Goal: Book appointment/travel/reservation

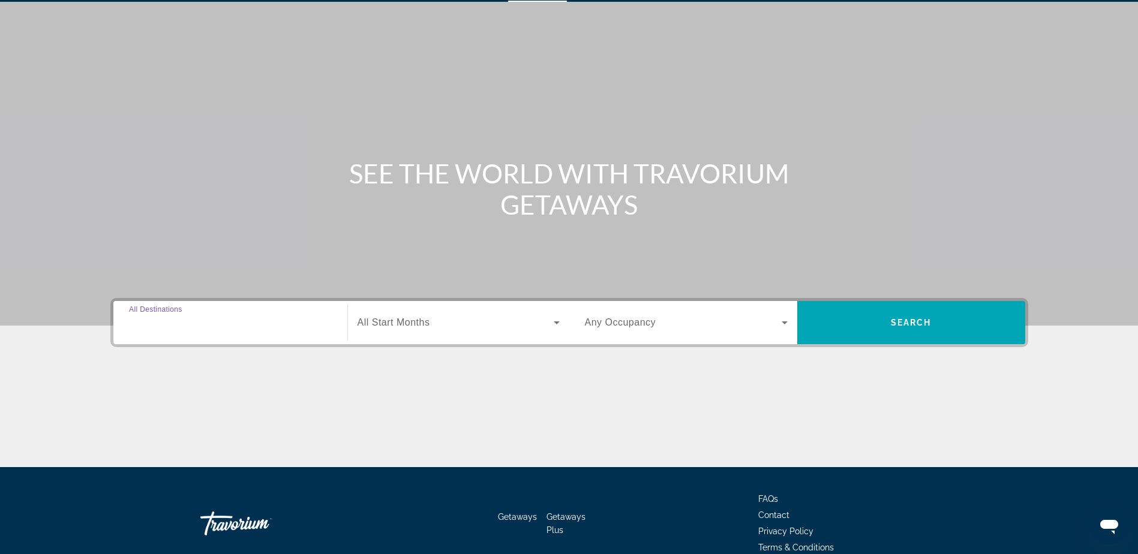
click at [277, 324] on input "Destination All Destinations" at bounding box center [230, 323] width 203 height 14
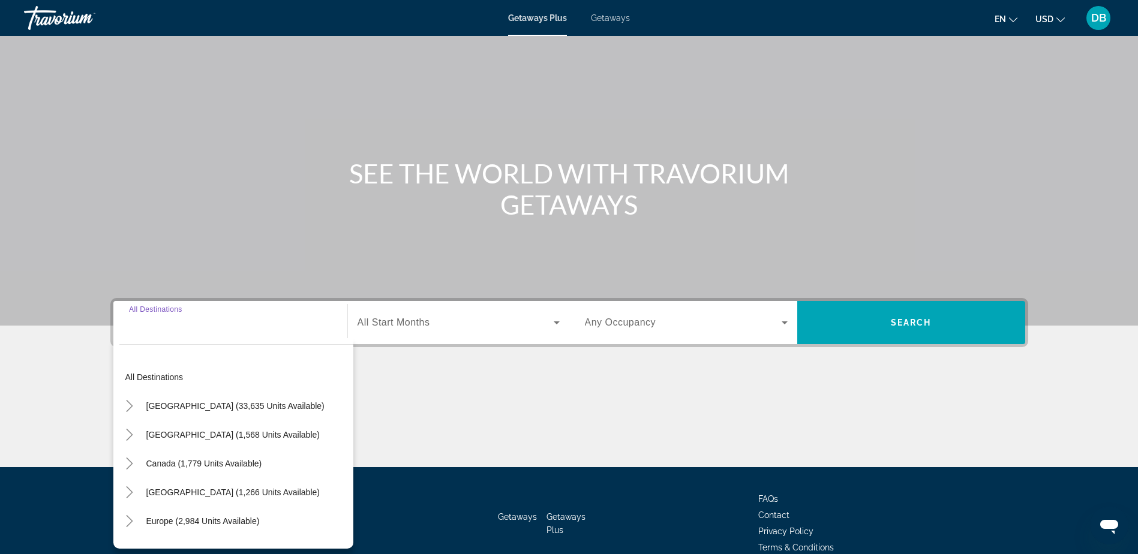
scroll to position [94, 0]
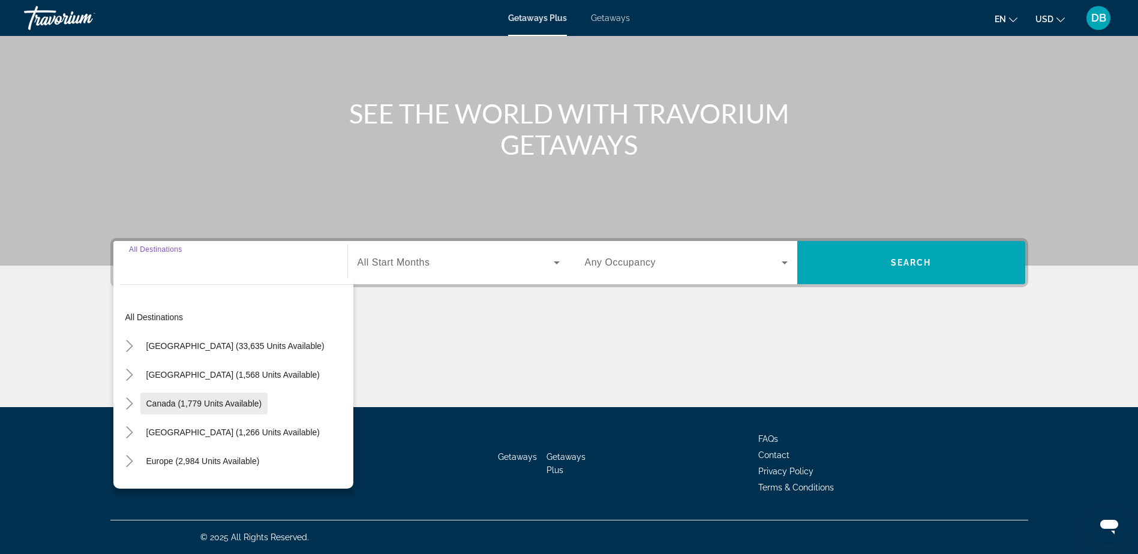
click at [248, 399] on span "Canada (1,779 units available)" at bounding box center [204, 404] width 116 height 10
type input "**********"
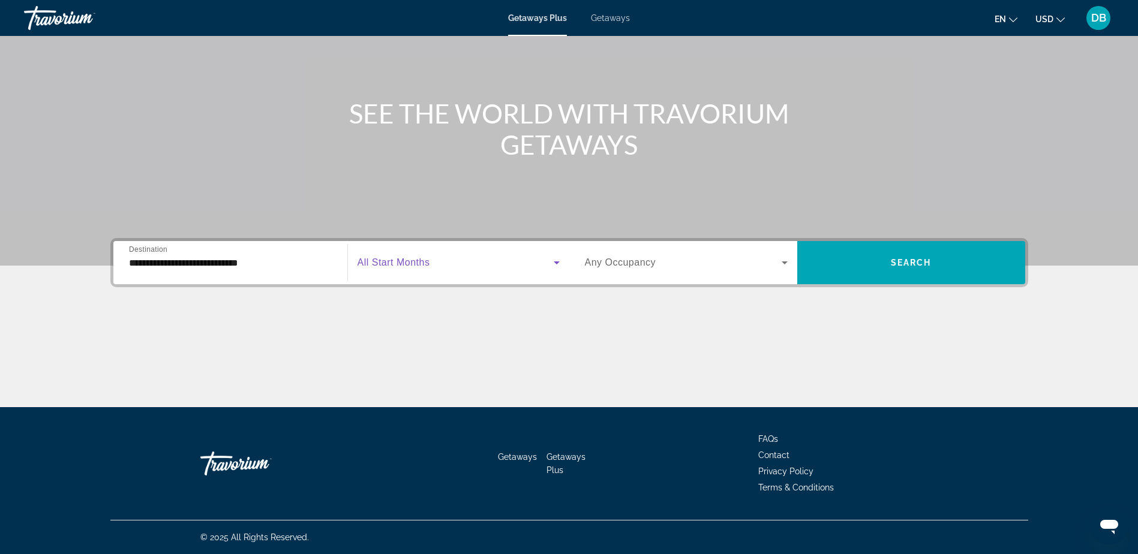
click at [560, 262] on icon "Search widget" at bounding box center [557, 263] width 14 height 14
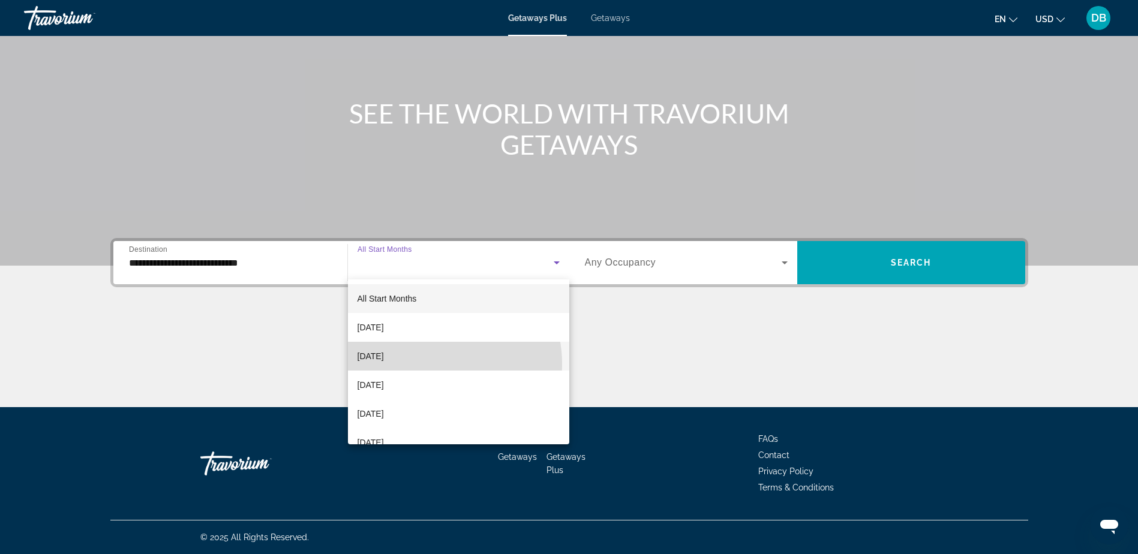
click at [429, 364] on mat-option "[DATE]" at bounding box center [458, 356] width 221 height 29
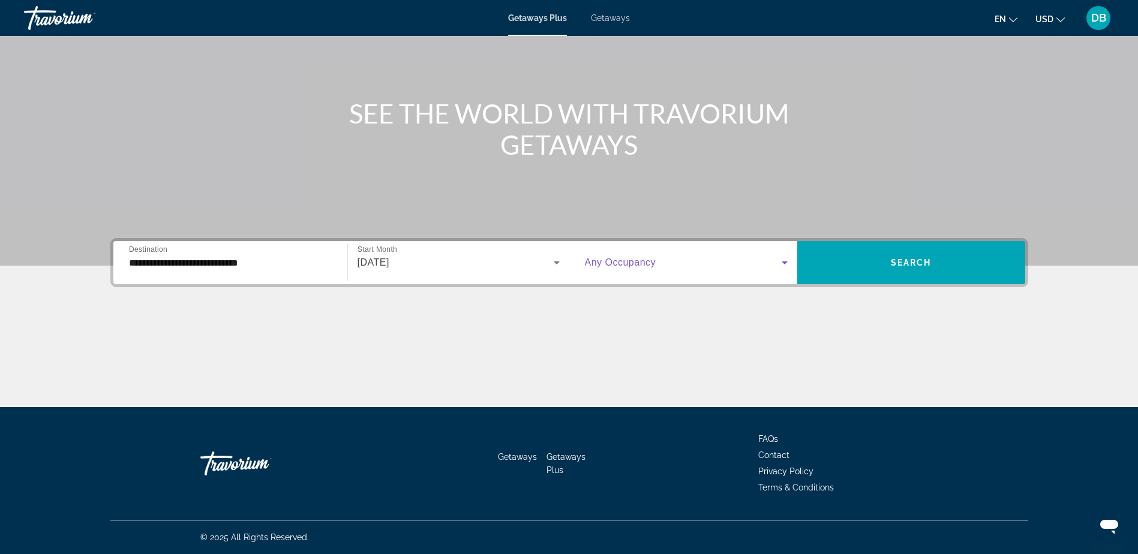
click at [766, 257] on span "Search widget" at bounding box center [683, 263] width 197 height 14
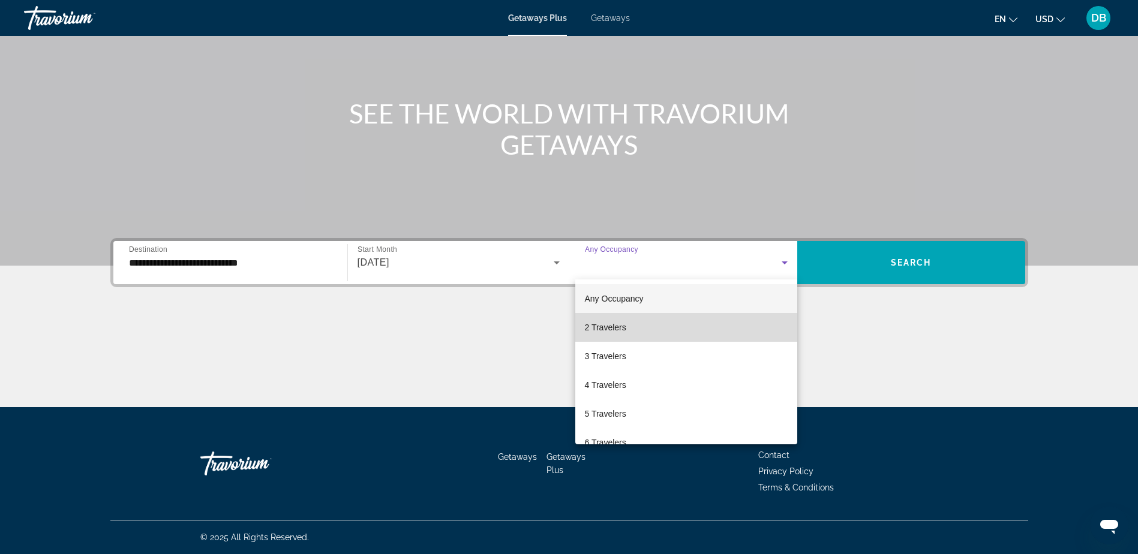
click at [686, 337] on mat-option "2 Travelers" at bounding box center [686, 327] width 222 height 29
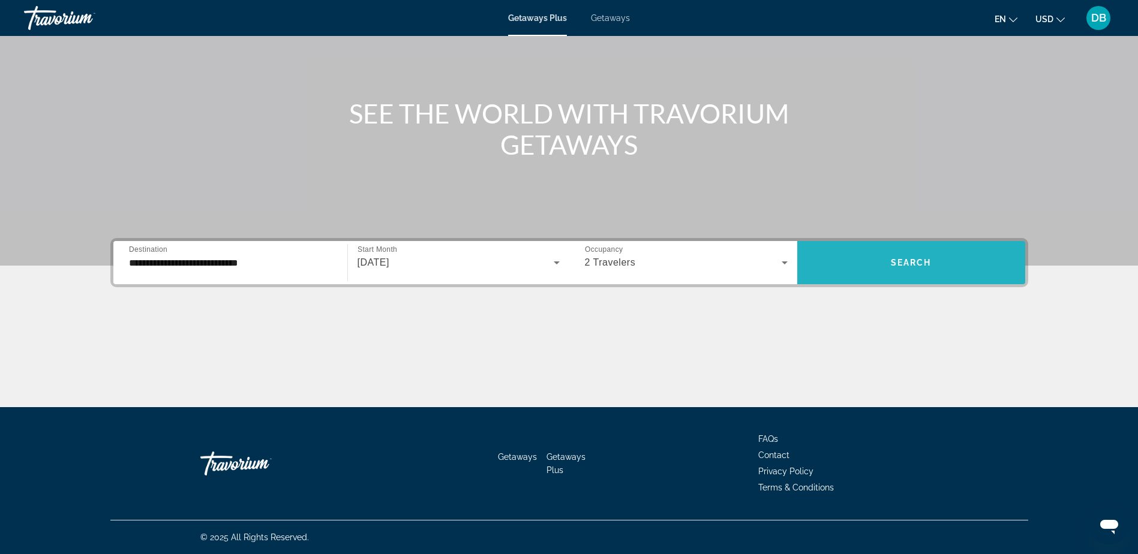
click at [901, 259] on span "Search" at bounding box center [911, 263] width 41 height 10
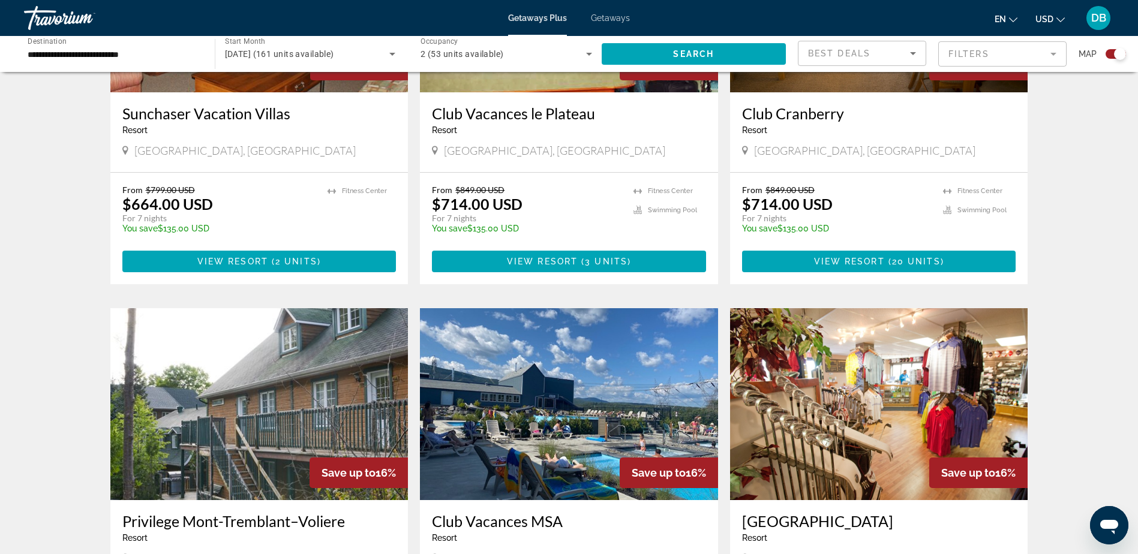
scroll to position [240, 0]
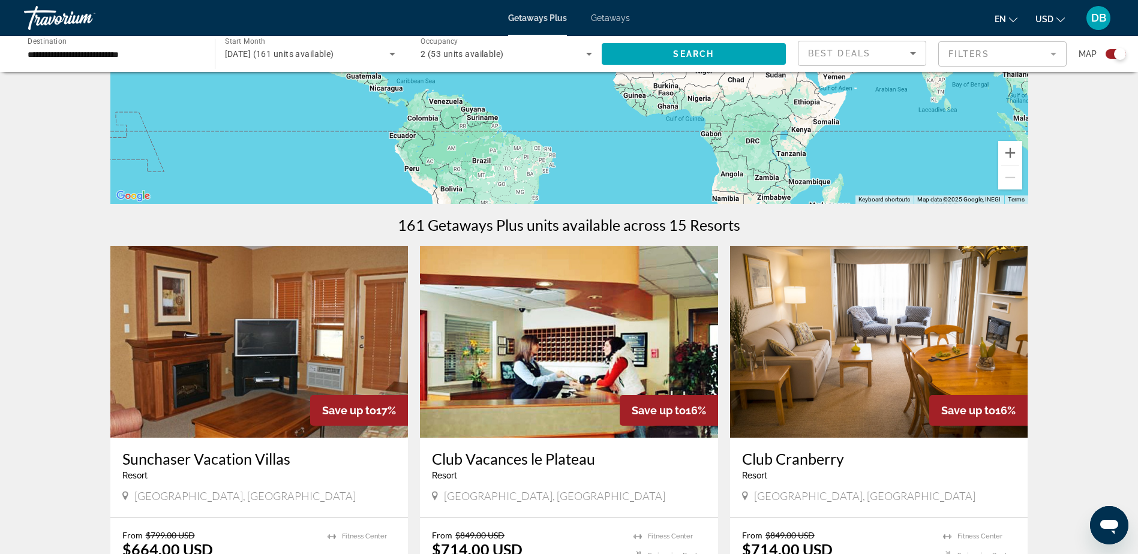
click at [916, 49] on icon "Sort by" at bounding box center [913, 53] width 14 height 14
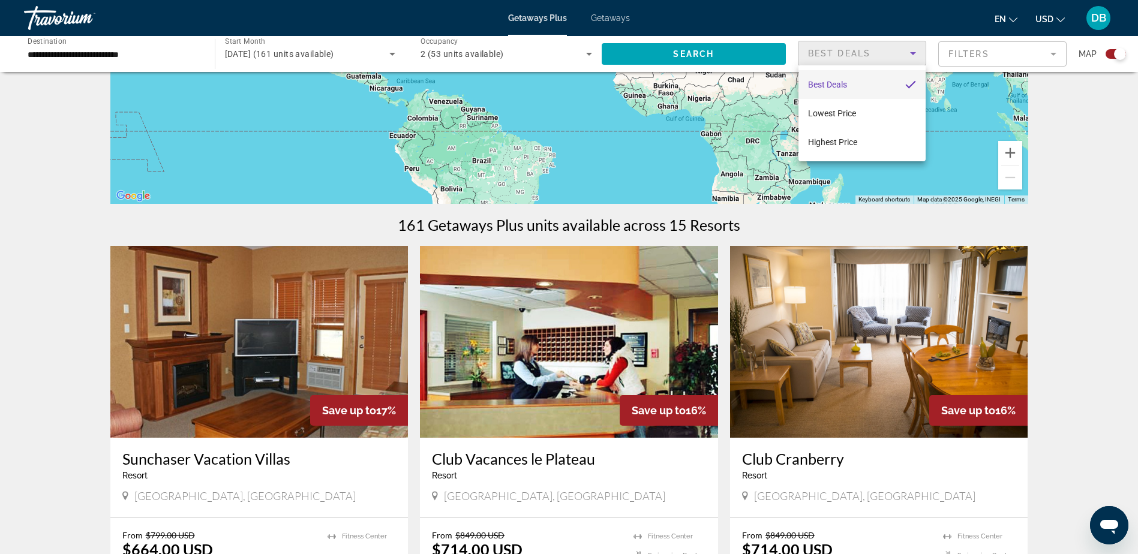
click at [916, 49] on div at bounding box center [569, 277] width 1138 height 554
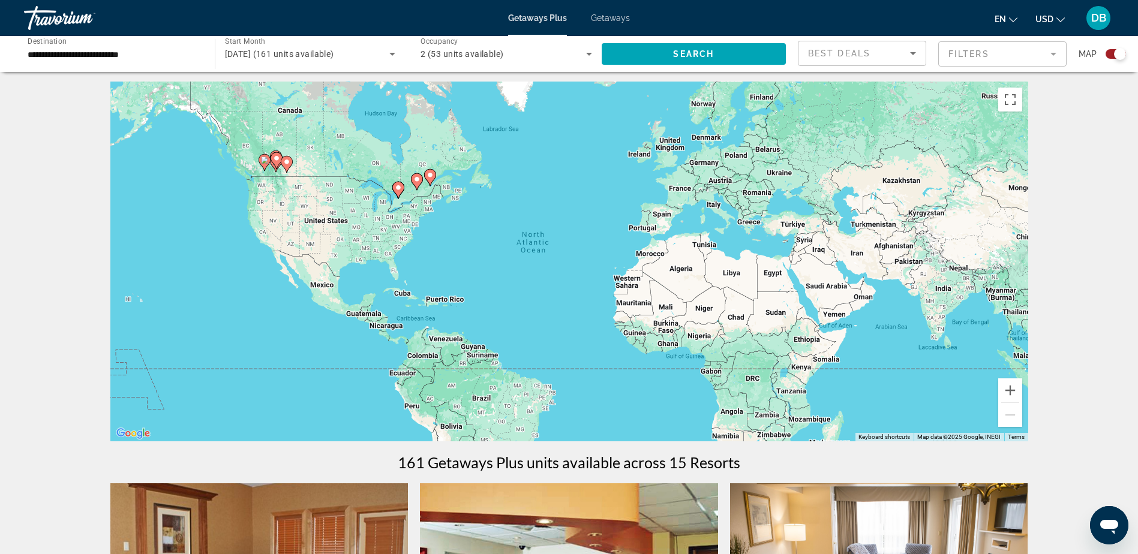
scroll to position [0, 0]
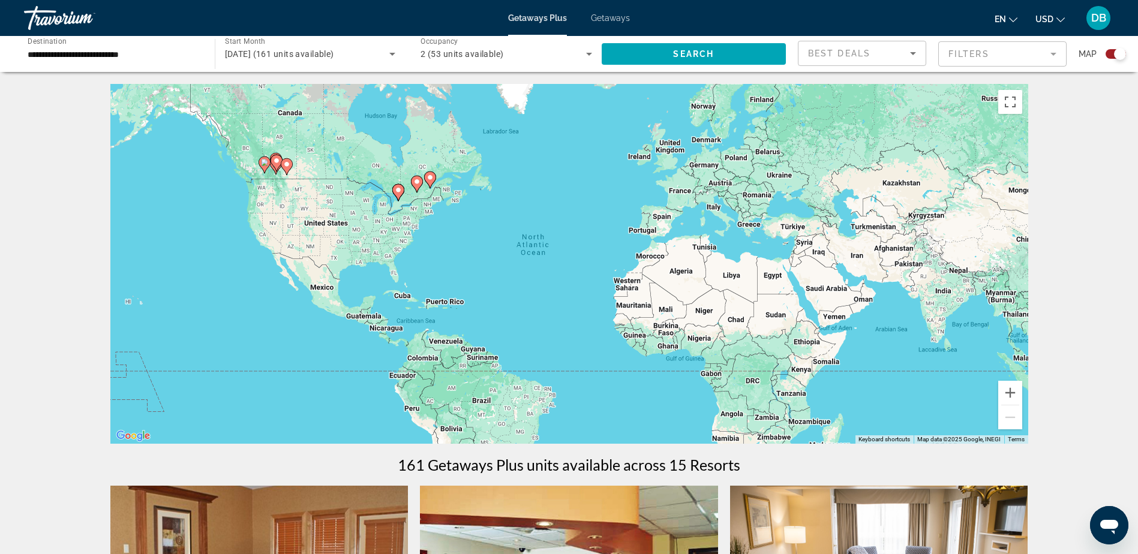
click at [979, 49] on mat-form-field "Filters" at bounding box center [1002, 53] width 128 height 25
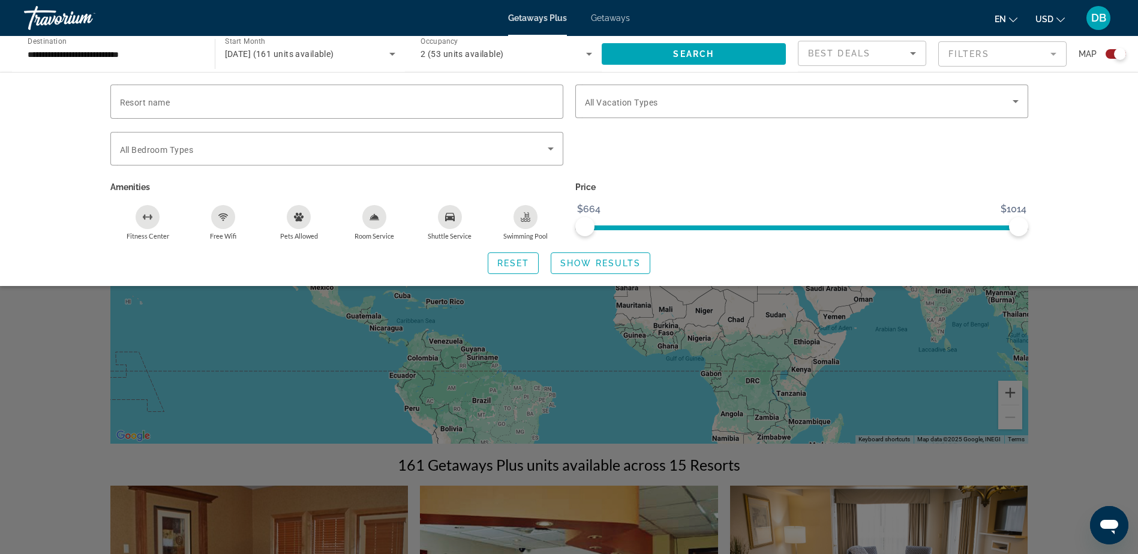
click at [989, 58] on mat-form-field "Filters" at bounding box center [1002, 53] width 128 height 25
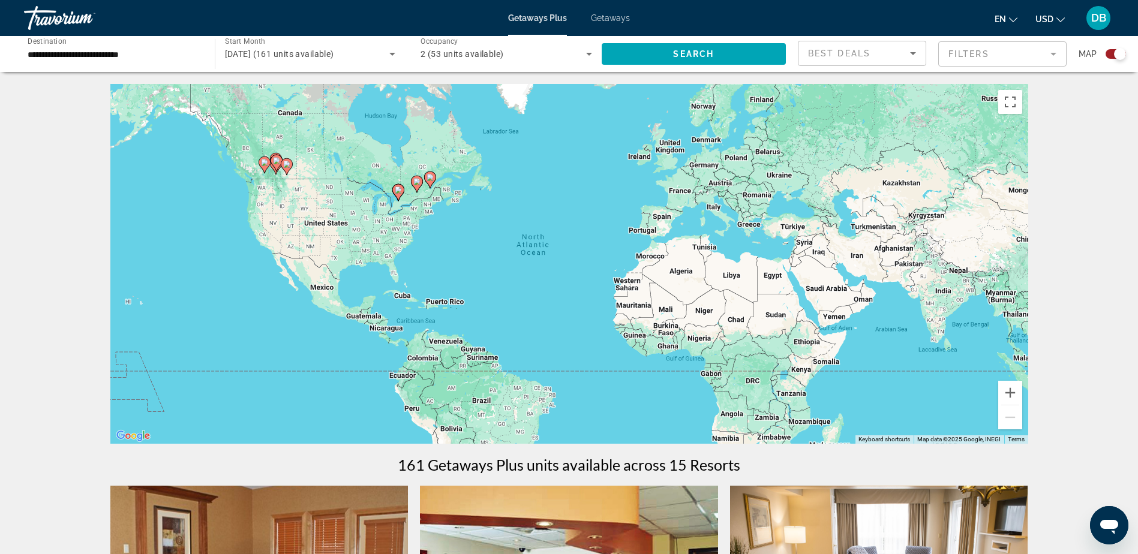
click at [155, 53] on input "**********" at bounding box center [114, 54] width 172 height 14
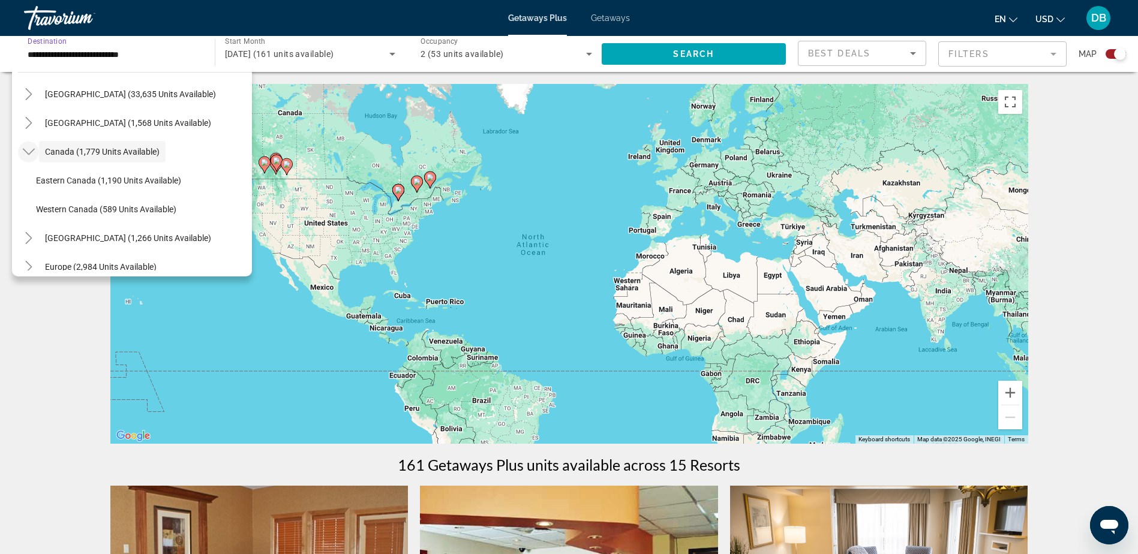
scroll to position [60, 0]
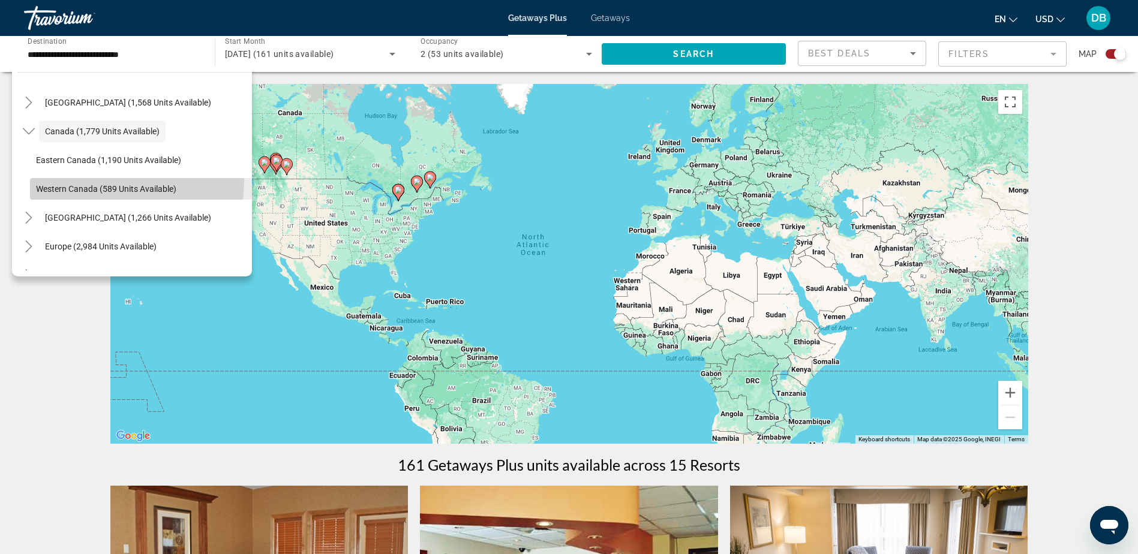
click at [83, 179] on span "Search widget" at bounding box center [141, 189] width 222 height 29
type input "**********"
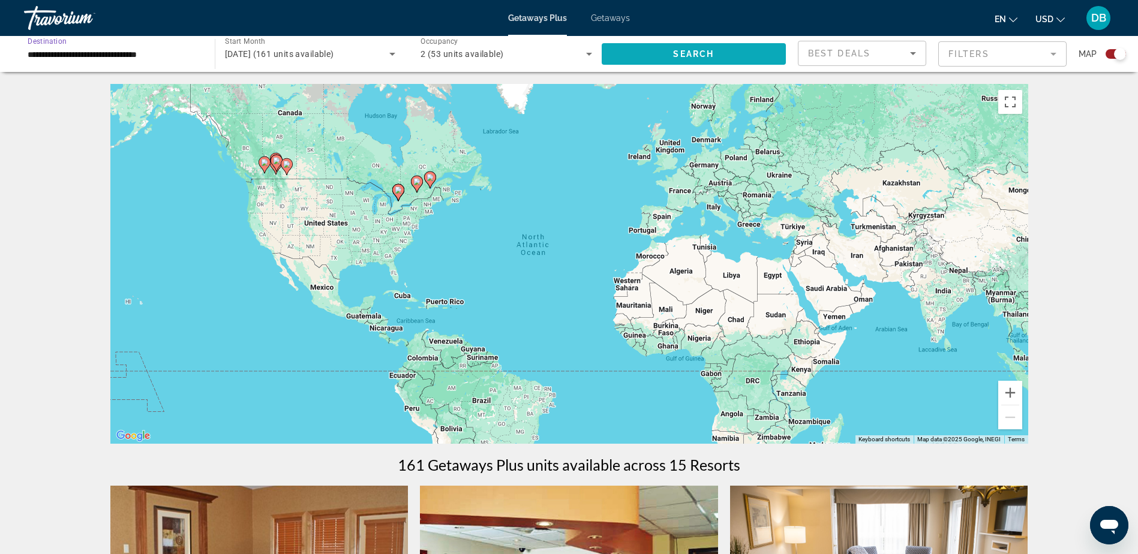
click at [716, 49] on span "Search widget" at bounding box center [694, 54] width 185 height 29
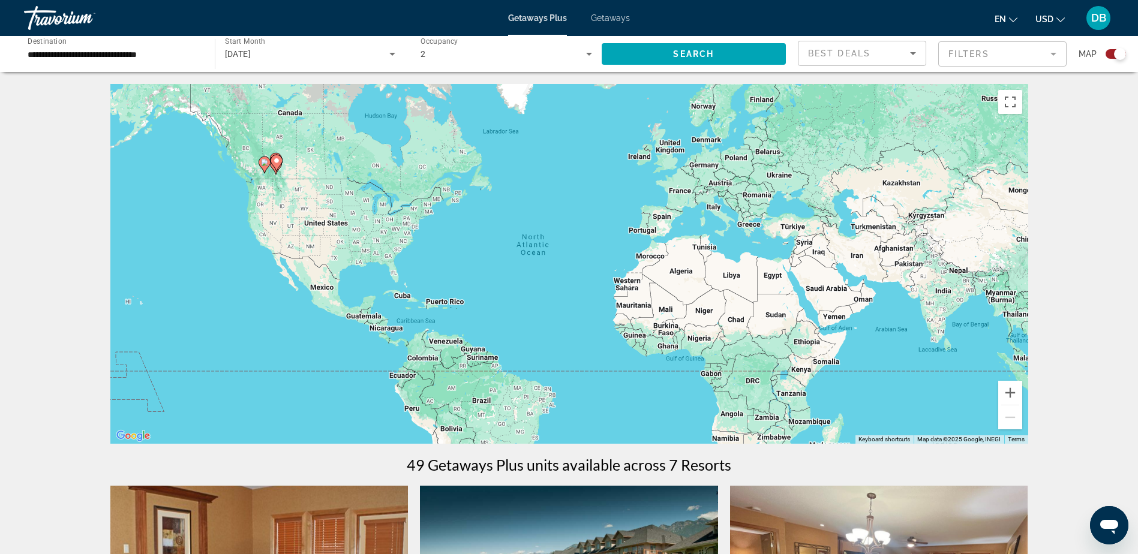
click at [284, 148] on div "To activate drag with keyboard, press Alt + Enter. Once in keyboard drag state,…" at bounding box center [569, 264] width 918 height 360
click at [621, 17] on span "Getaways" at bounding box center [610, 18] width 39 height 10
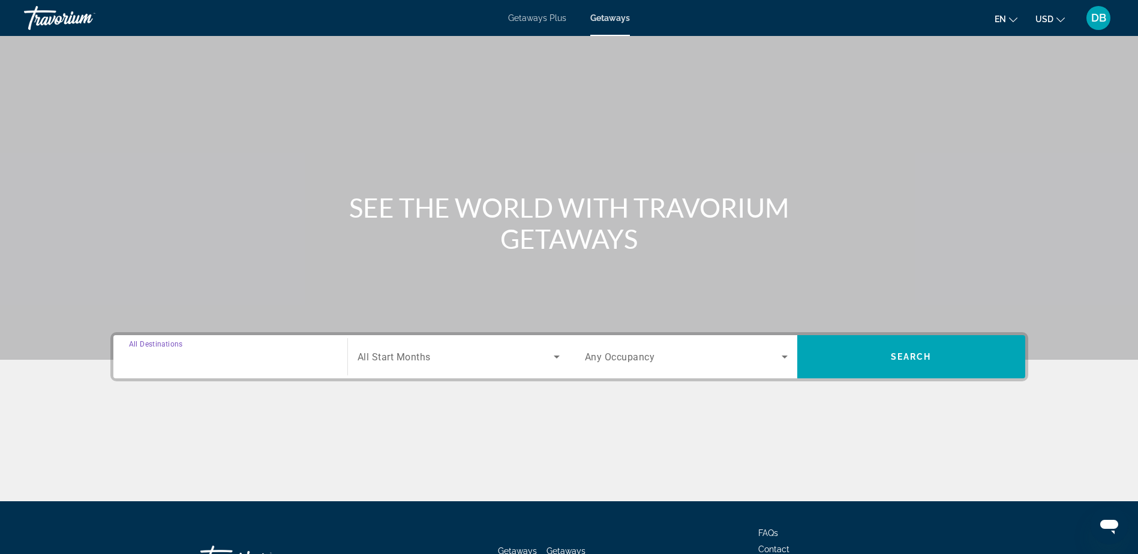
click at [259, 352] on input "Destination All Destinations" at bounding box center [230, 357] width 203 height 14
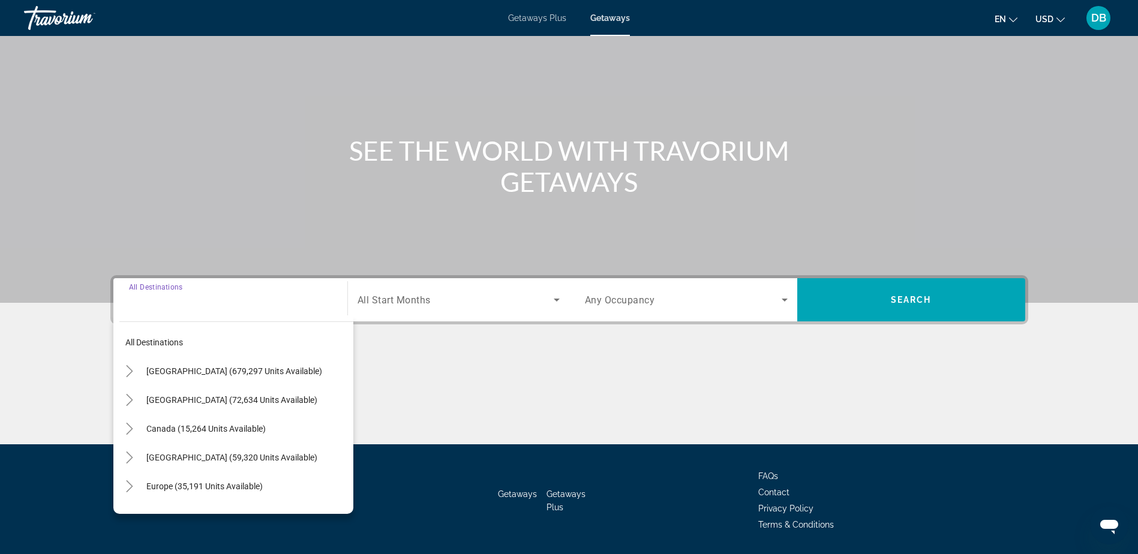
scroll to position [94, 0]
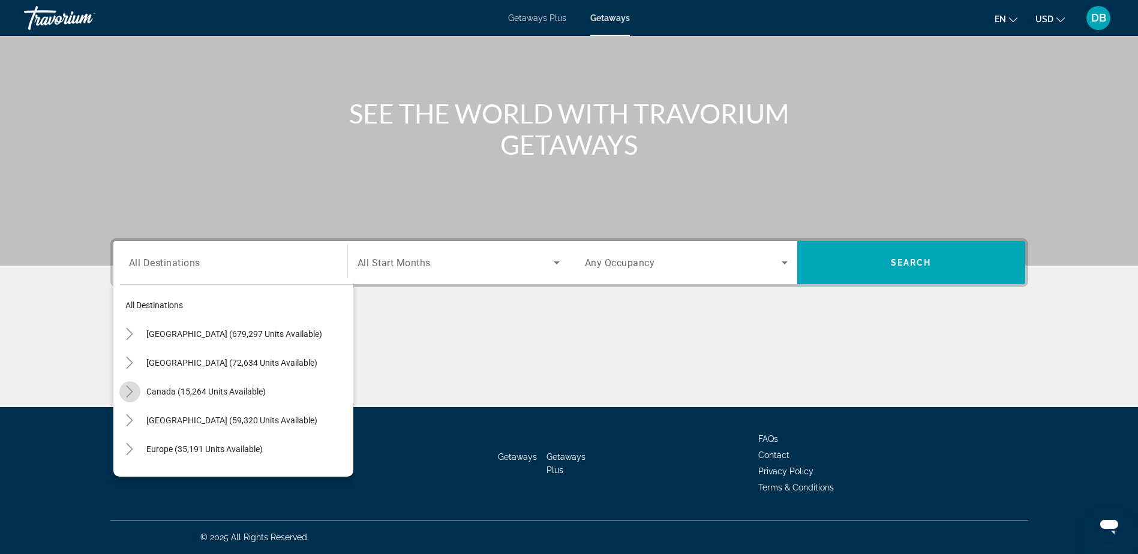
click at [128, 391] on icon "Toggle Canada (15,264 units available)" at bounding box center [130, 392] width 12 height 12
click at [157, 385] on span "[GEOGRAPHIC_DATA] (8,028 units available)" at bounding box center [220, 390] width 166 height 10
type input "**********"
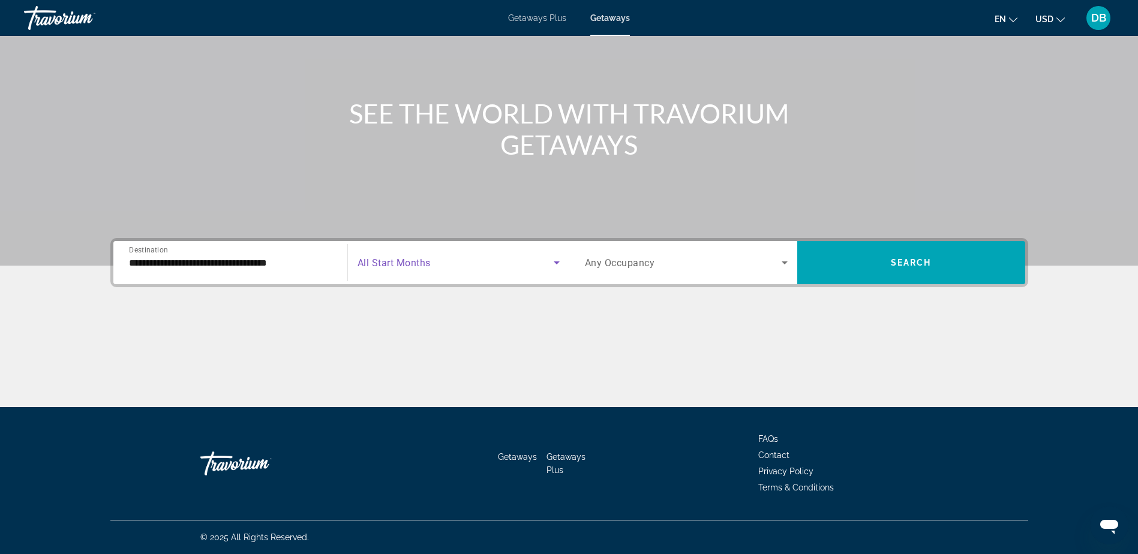
click at [546, 262] on span "Search widget" at bounding box center [456, 263] width 196 height 14
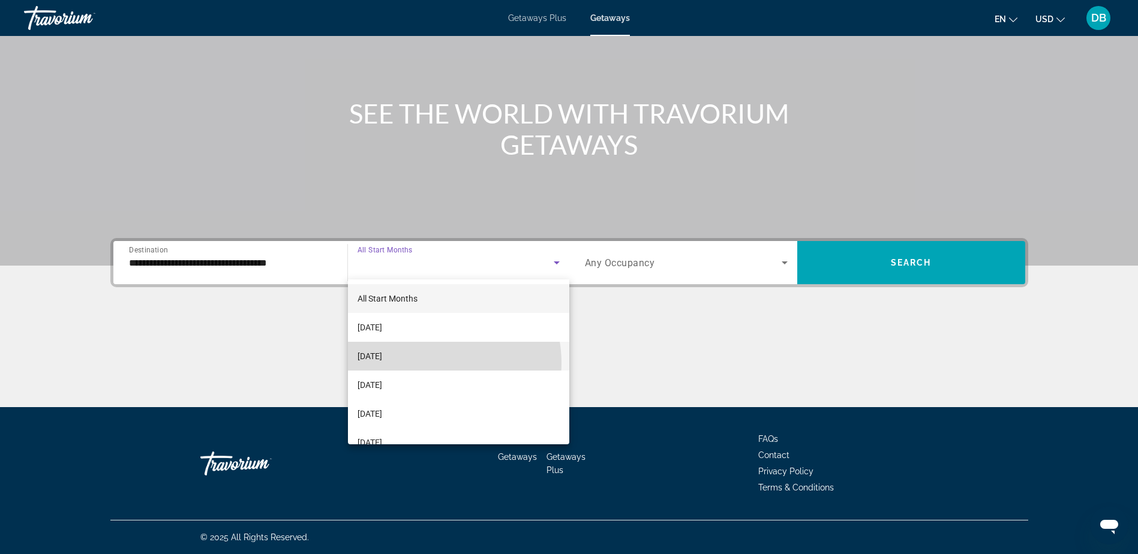
click at [433, 363] on mat-option "[DATE]" at bounding box center [458, 356] width 221 height 29
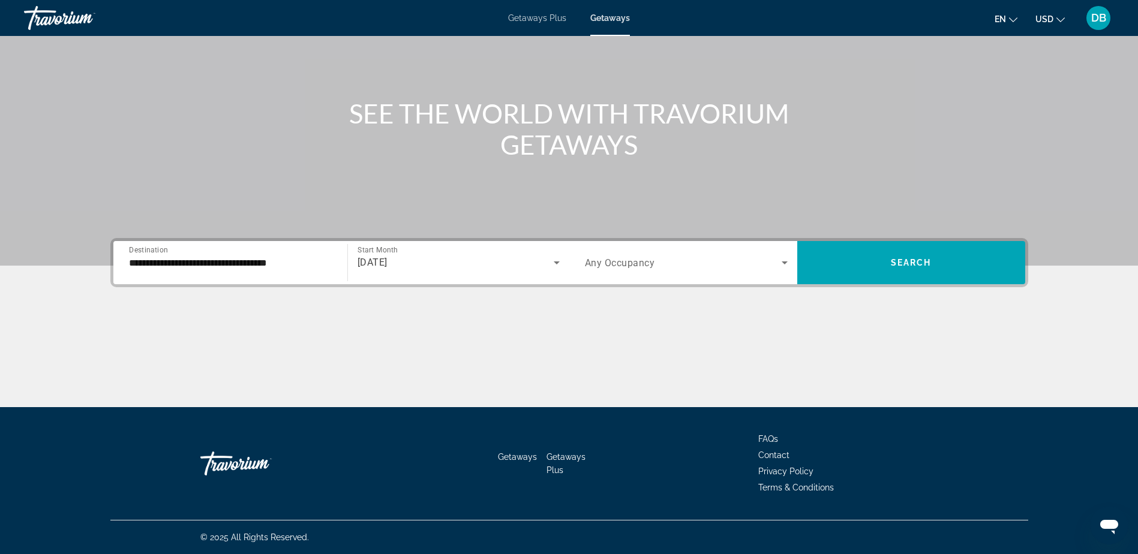
click at [762, 253] on div "Search widget" at bounding box center [686, 263] width 203 height 34
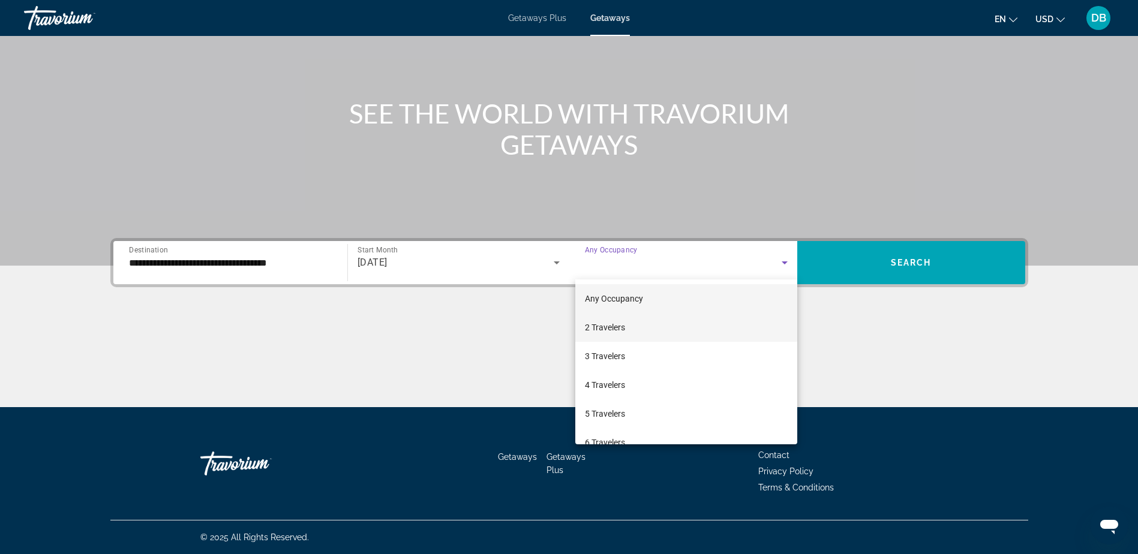
click at [641, 333] on mat-option "2 Travelers" at bounding box center [686, 327] width 222 height 29
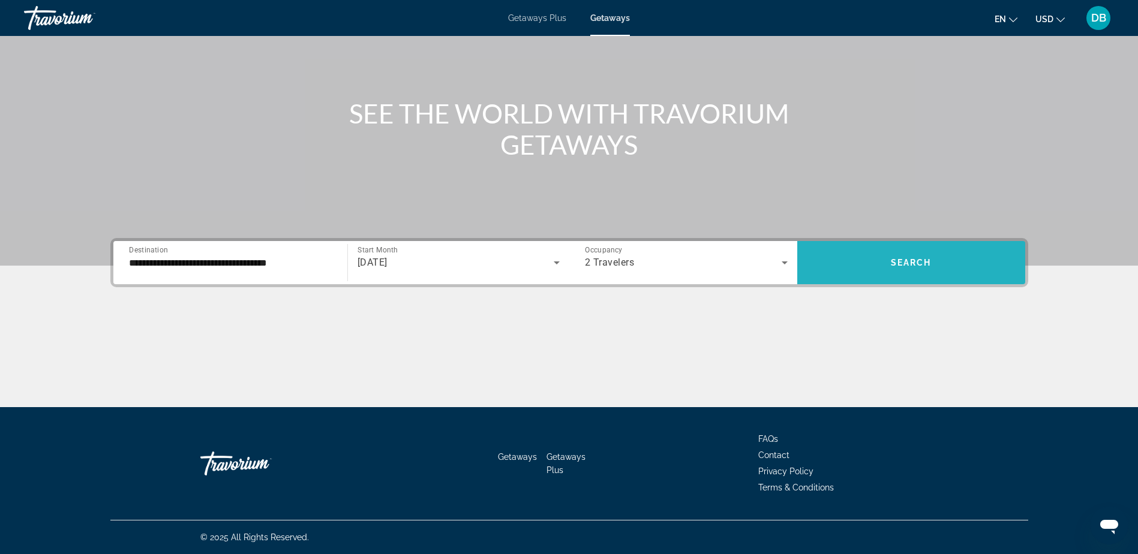
click at [851, 269] on span "Search widget" at bounding box center [911, 262] width 228 height 29
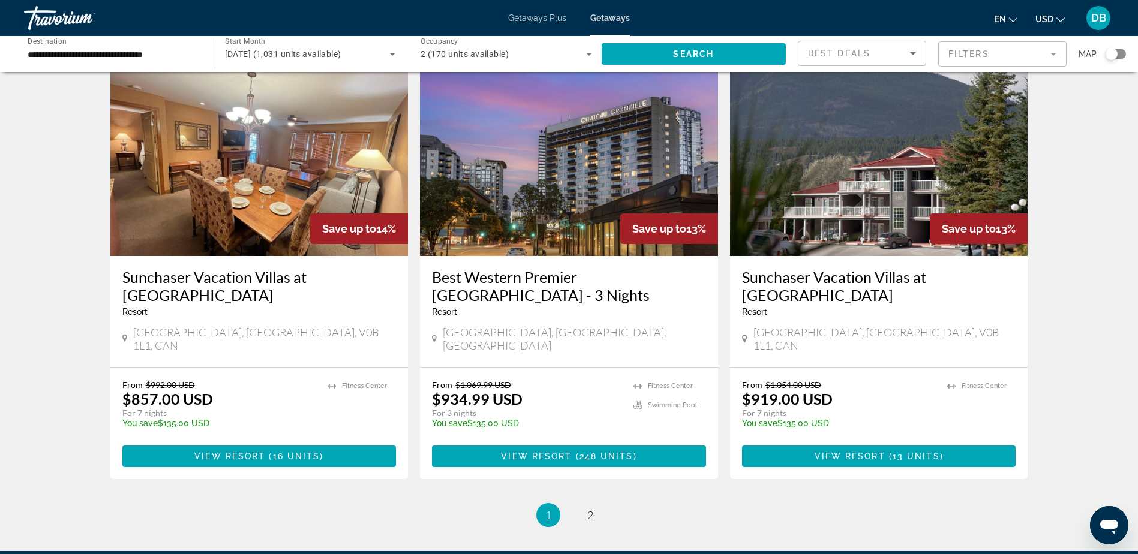
scroll to position [1380, 0]
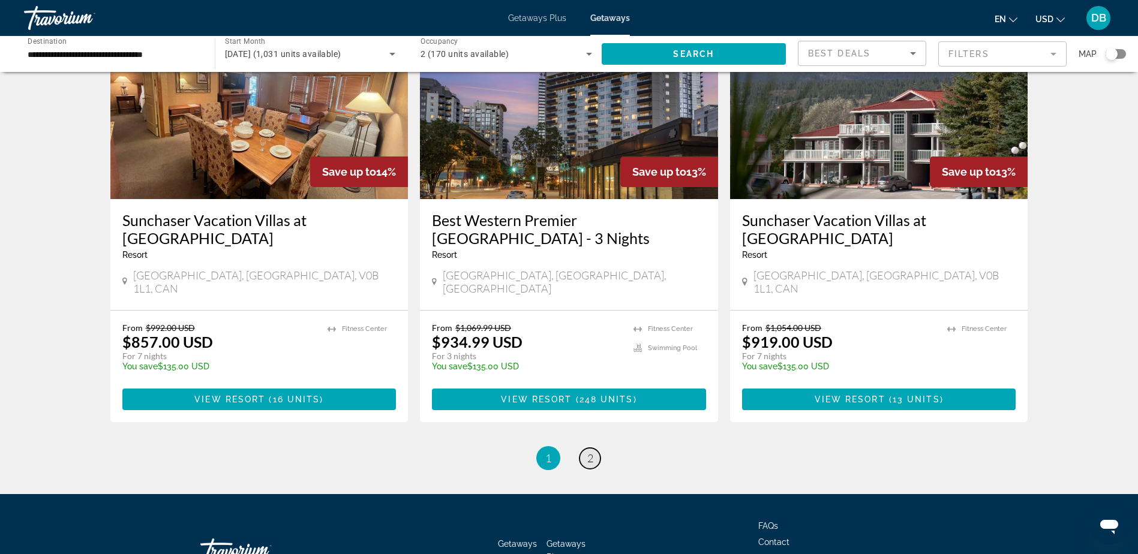
click at [590, 452] on span "2" at bounding box center [590, 458] width 6 height 13
